Goal: Find specific page/section: Find specific page/section

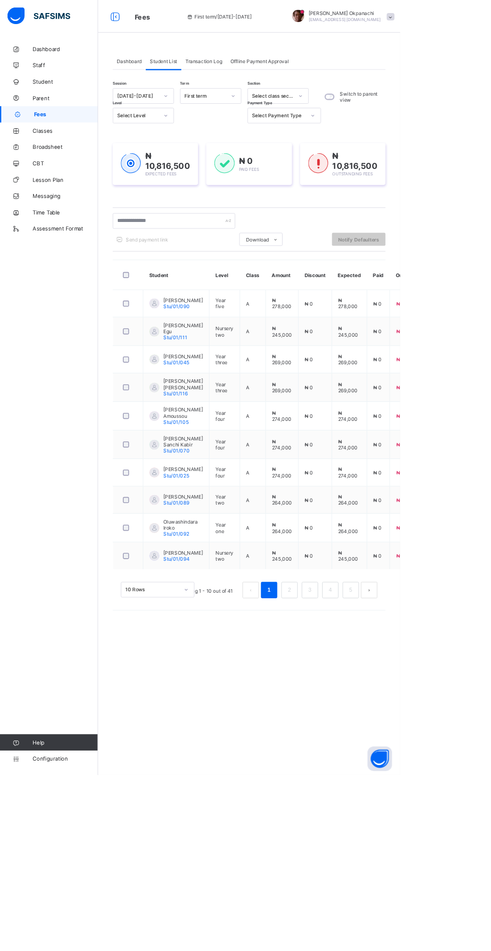
click at [65, 100] on span "Student" at bounding box center [80, 100] width 80 height 8
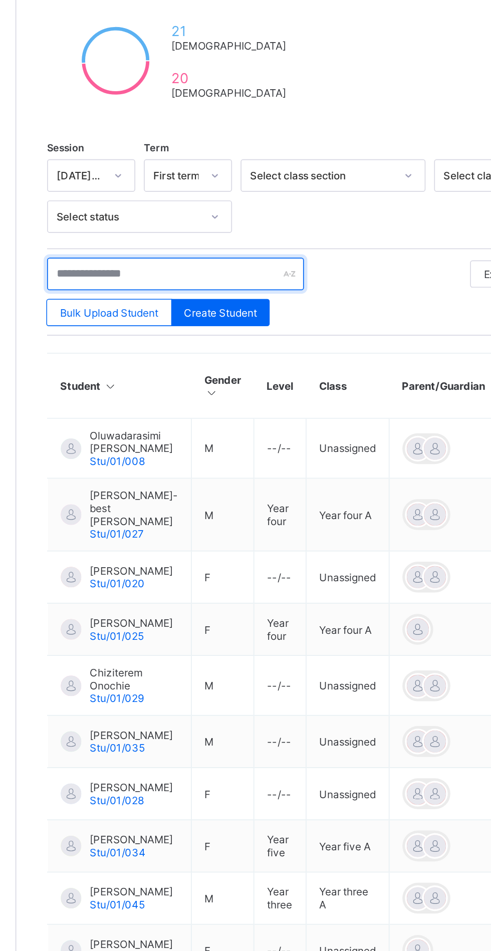
click at [173, 334] on input "text" at bounding box center [213, 337] width 150 height 19
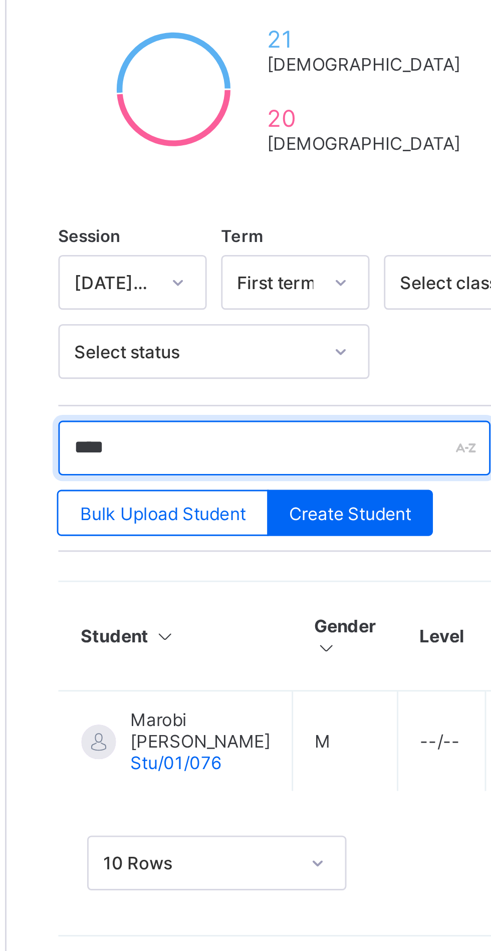
type input "******"
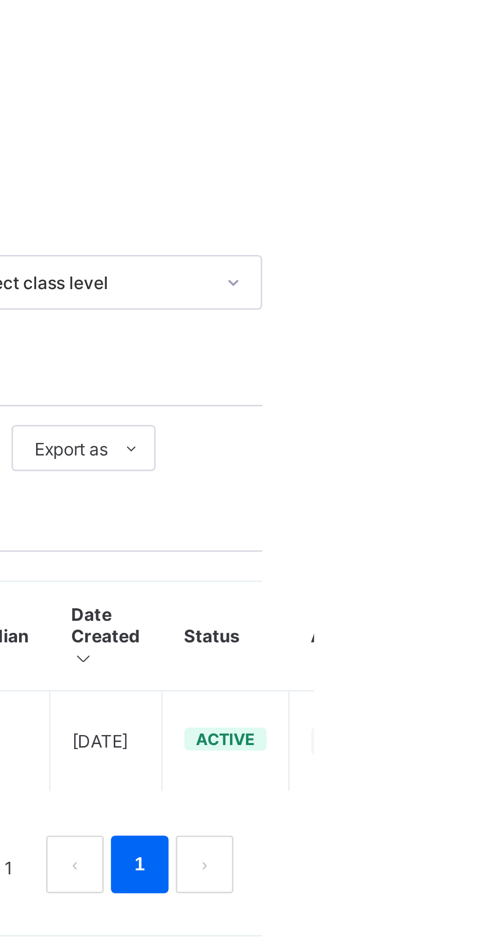
click at [490, 437] on icon at bounding box center [496, 440] width 9 height 8
click at [0, 0] on div "View Profile" at bounding box center [0, 0] width 0 height 0
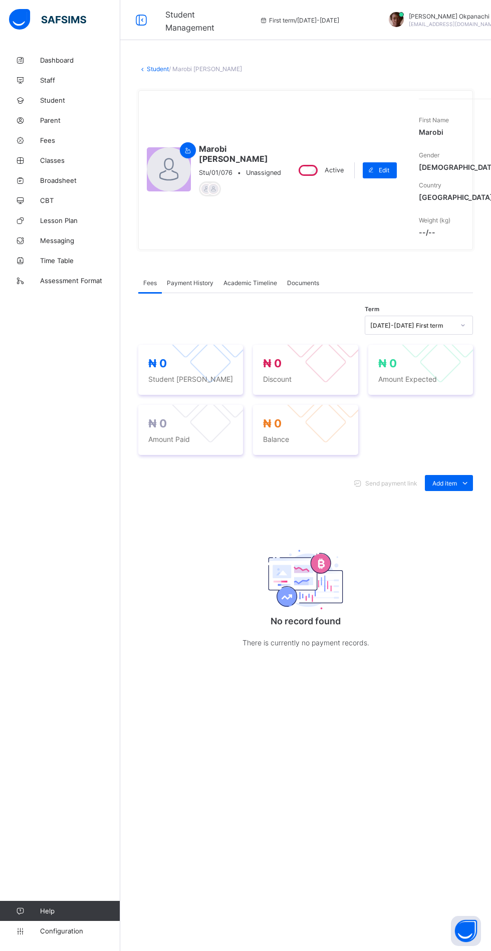
click at [332, 241] on div "Active Edit" at bounding box center [344, 170] width 116 height 143
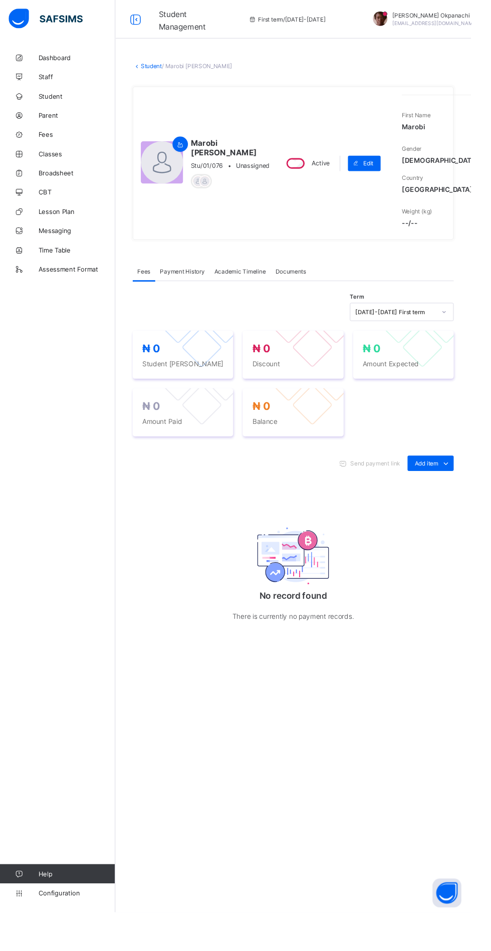
click at [158, 66] on link "Student" at bounding box center [158, 69] width 22 height 8
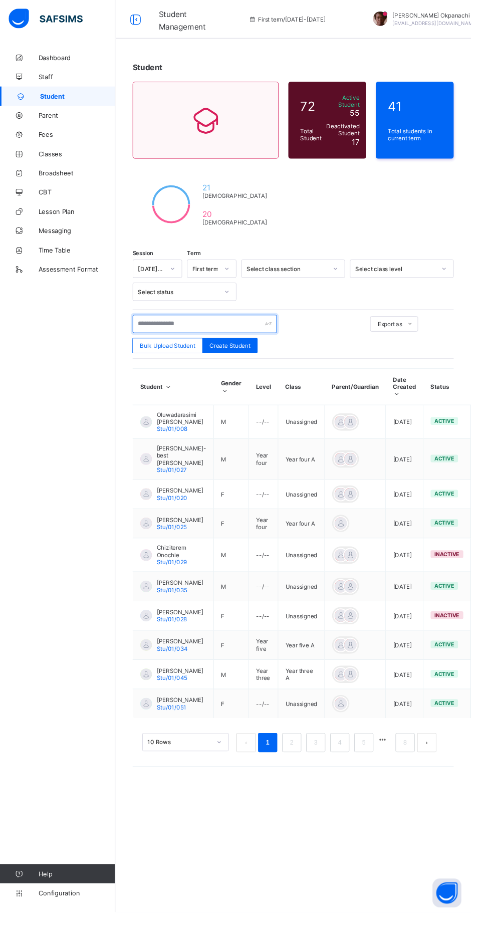
click at [183, 336] on input "text" at bounding box center [213, 337] width 150 height 19
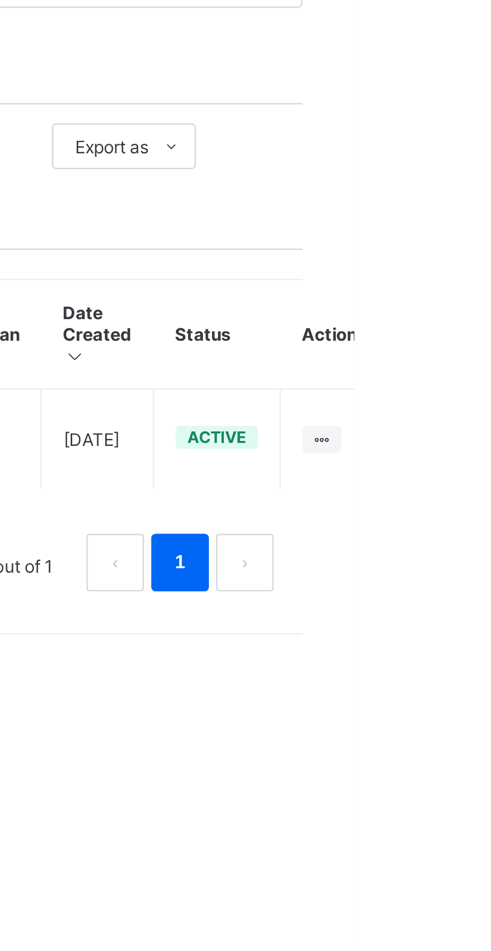
type input "****"
click at [0, 0] on ul "View Profile Edit Student Link Parent/Guardian Delete Student" at bounding box center [0, 0] width 0 height 0
click at [0, 0] on div "View Profile" at bounding box center [0, 0] width 0 height 0
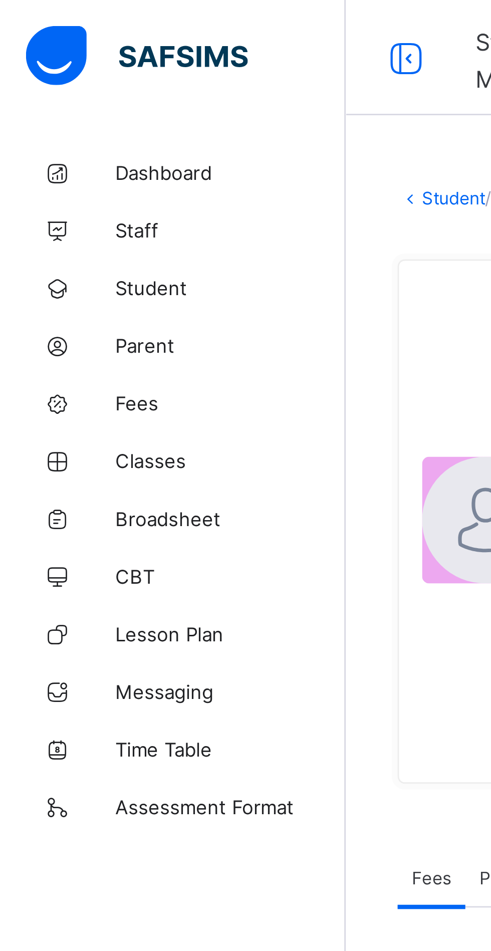
click at [153, 73] on link "Student" at bounding box center [158, 69] width 22 height 8
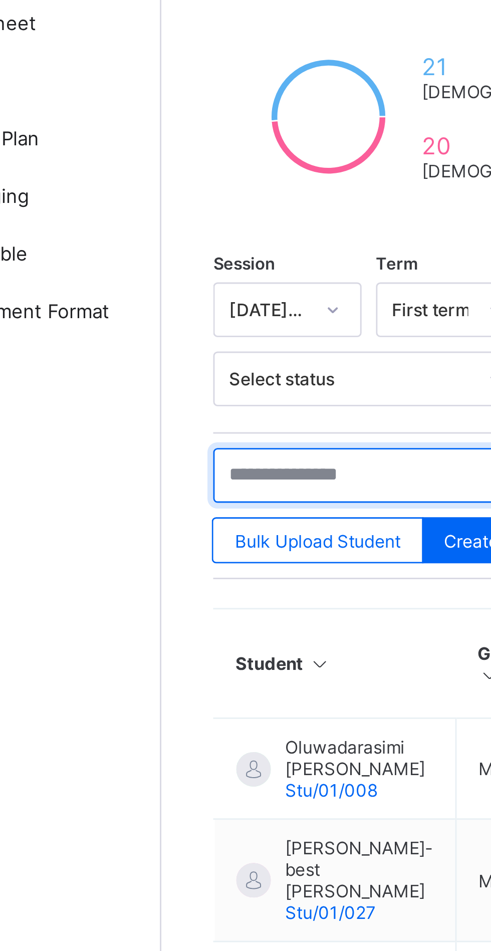
click at [166, 333] on input "text" at bounding box center [213, 337] width 150 height 19
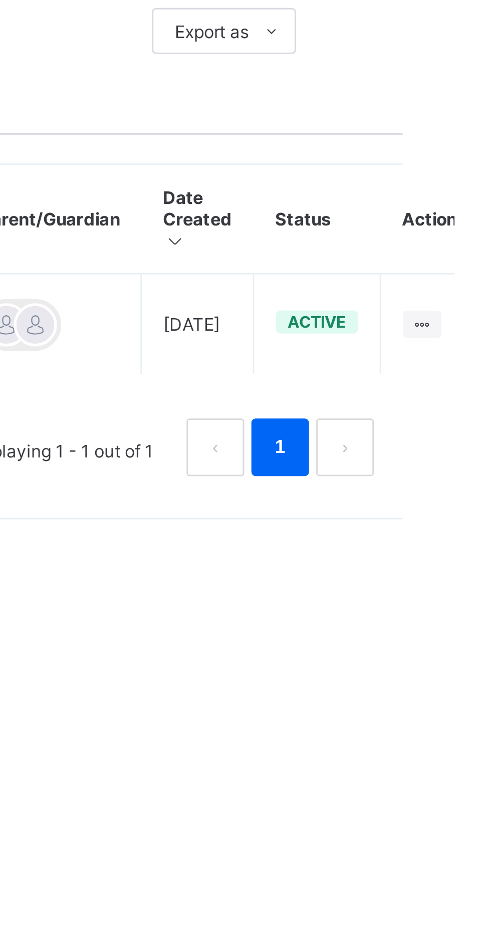
type input "****"
click at [0, 0] on ul "View Profile Edit Student Link Parent/Guardian Delete Student" at bounding box center [0, 0] width 0 height 0
click at [0, 0] on div "View Profile" at bounding box center [0, 0] width 0 height 0
